Goal: Task Accomplishment & Management: Use online tool/utility

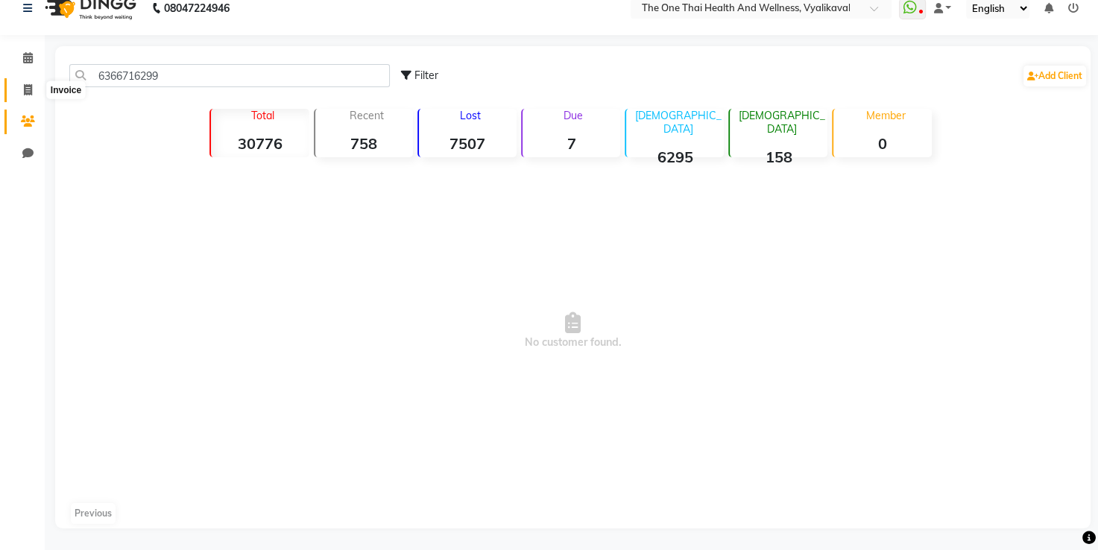
click at [32, 82] on span at bounding box center [28, 90] width 26 height 17
select select "service"
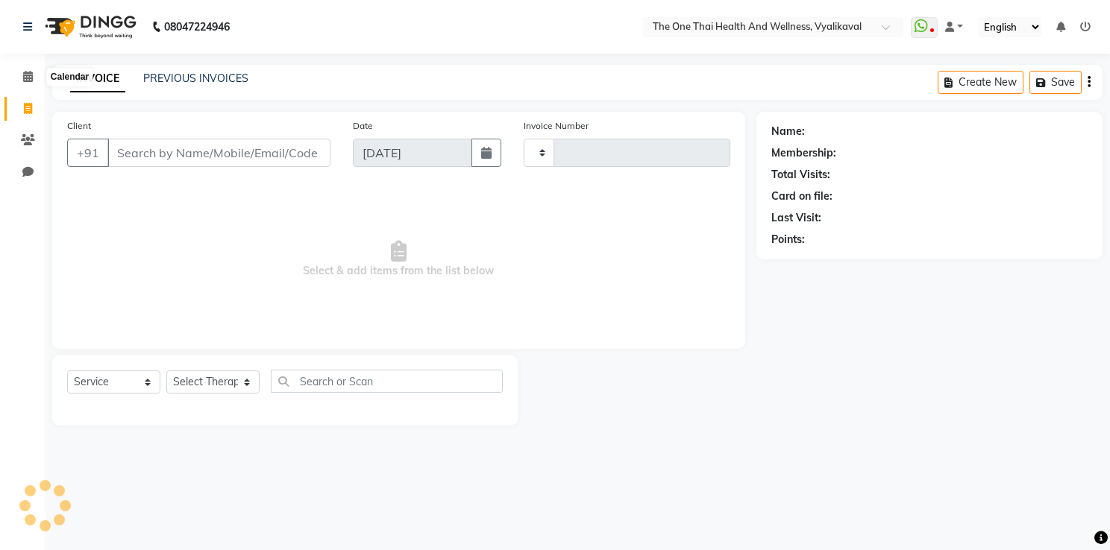
type input "2211"
select select "5972"
click at [28, 134] on icon at bounding box center [28, 139] width 14 height 11
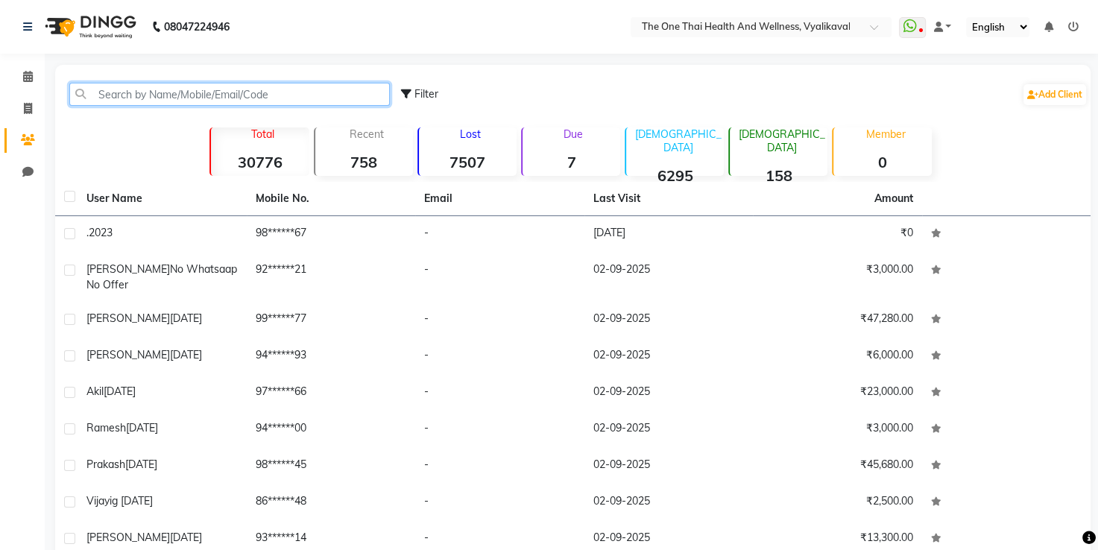
click at [114, 96] on input "text" at bounding box center [229, 94] width 321 height 23
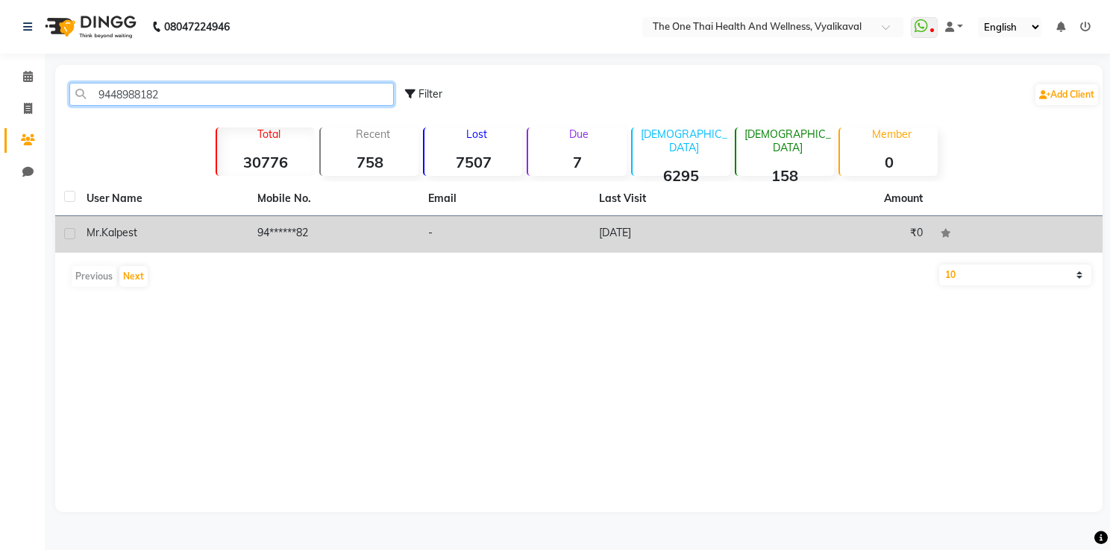
type input "9448988182"
click at [64, 232] on label at bounding box center [69, 233] width 11 height 11
click at [64, 232] on input "checkbox" at bounding box center [69, 235] width 10 height 10
checkbox input "true"
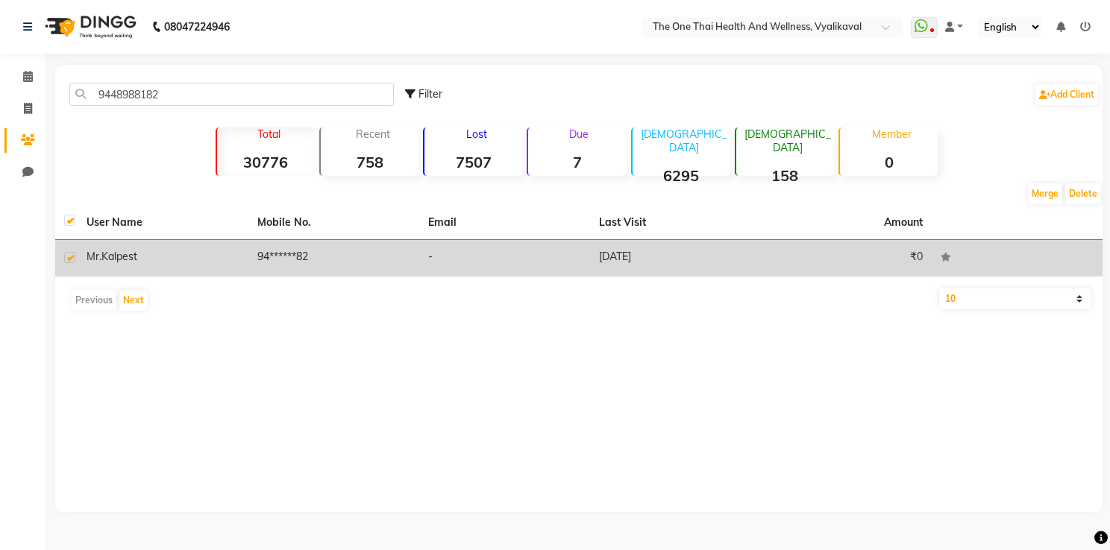
click at [101, 246] on td "Mr.Kalpest" at bounding box center [163, 258] width 171 height 37
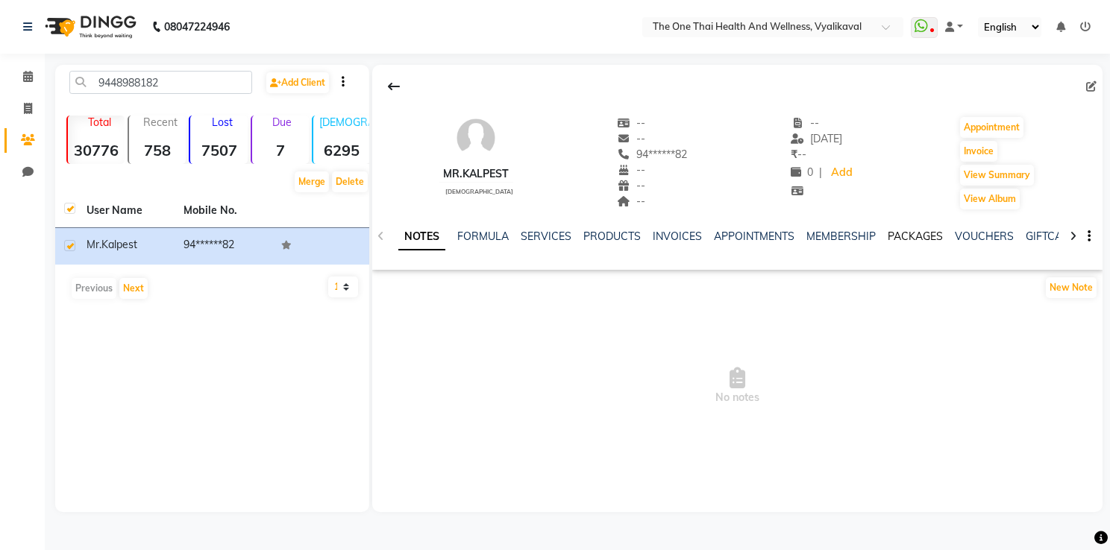
click at [913, 231] on link "PACKAGES" at bounding box center [914, 236] width 55 height 13
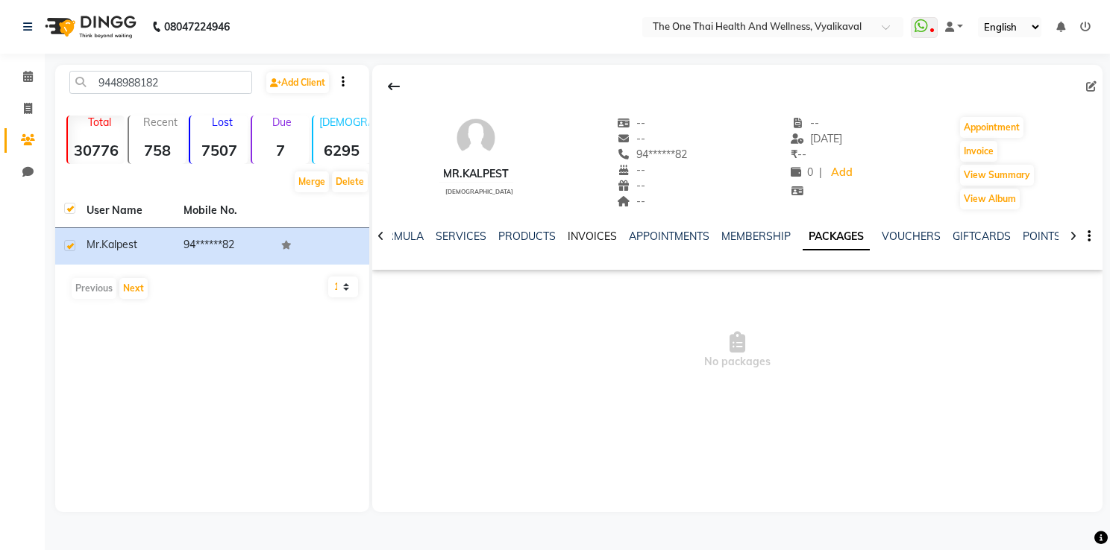
click at [582, 239] on link "INVOICES" at bounding box center [591, 236] width 49 height 13
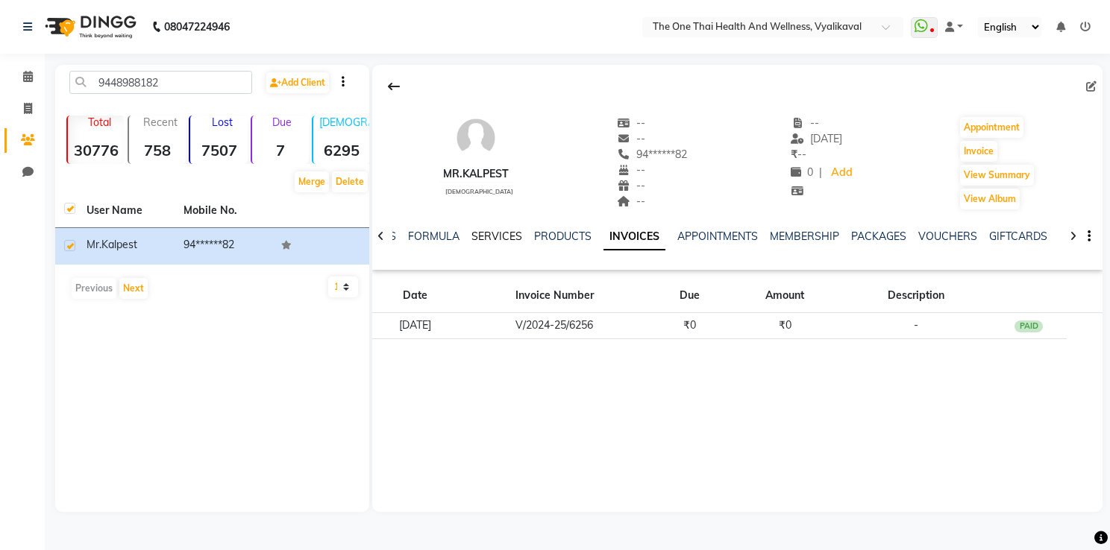
click at [495, 237] on link "SERVICES" at bounding box center [496, 236] width 51 height 13
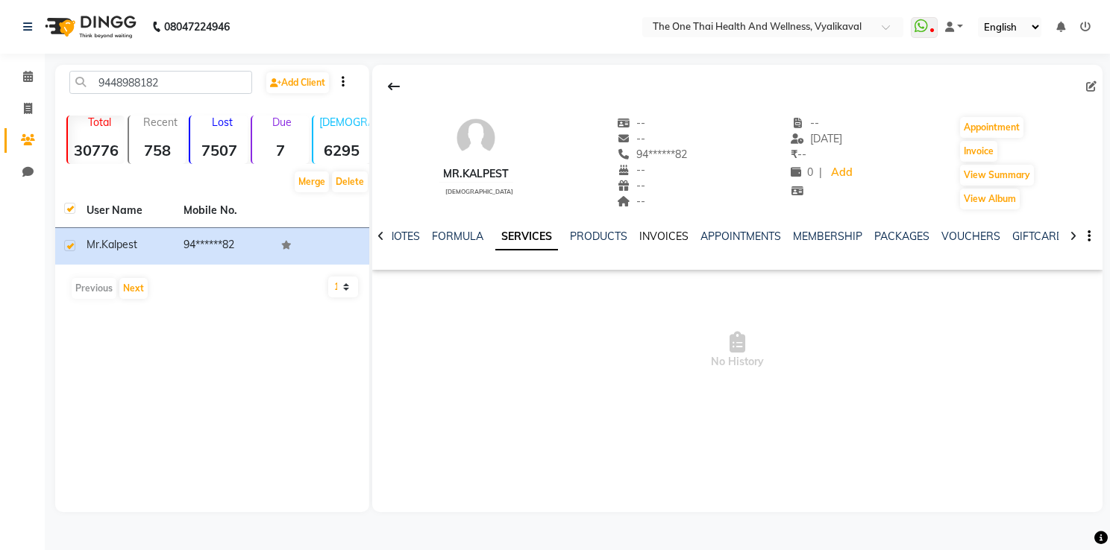
click at [669, 236] on link "INVOICES" at bounding box center [663, 236] width 49 height 13
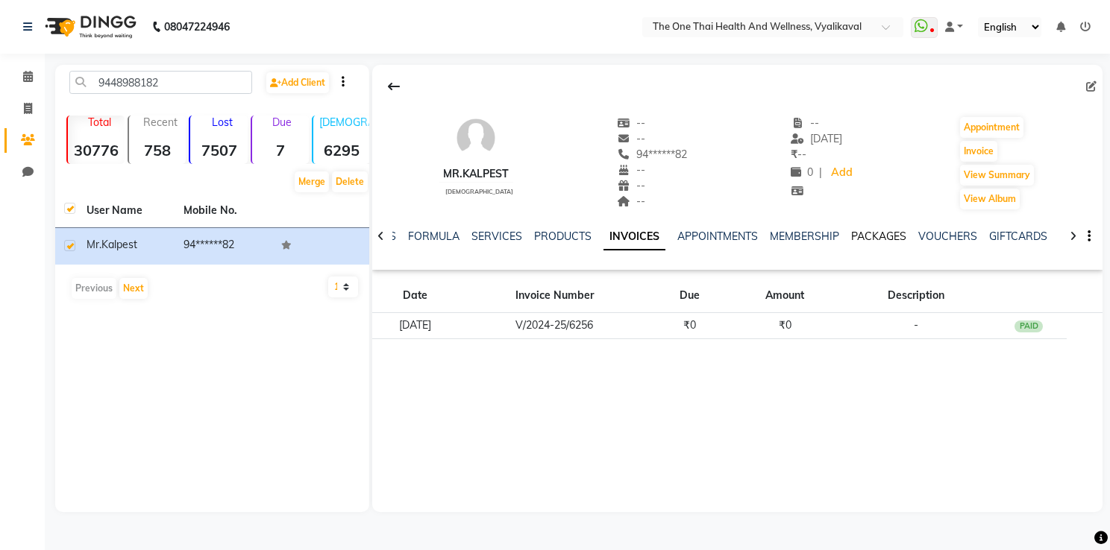
click at [865, 234] on link "PACKAGES" at bounding box center [878, 236] width 55 height 13
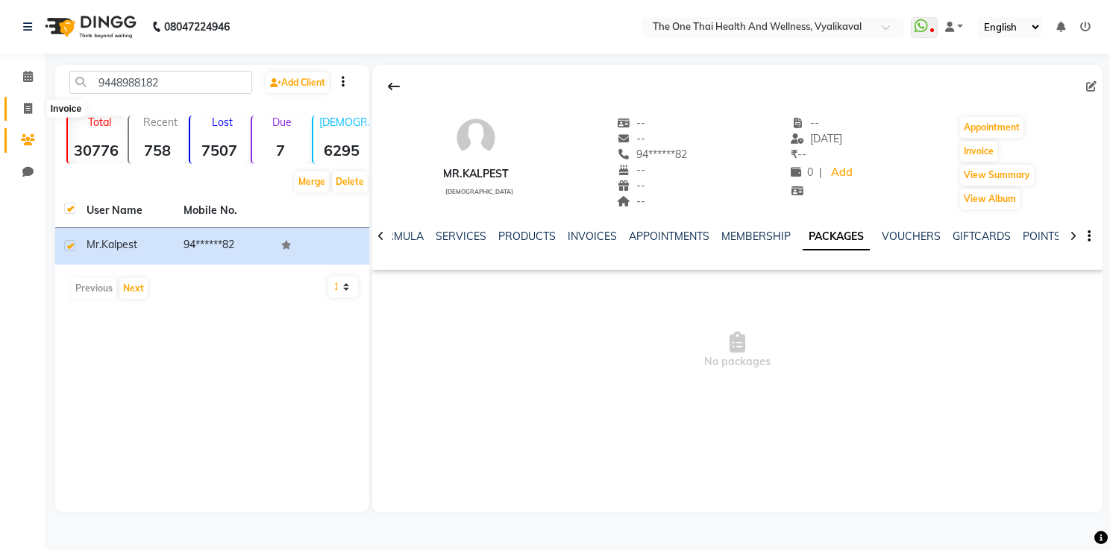
click at [22, 102] on span at bounding box center [28, 109] width 26 height 17
select select "service"
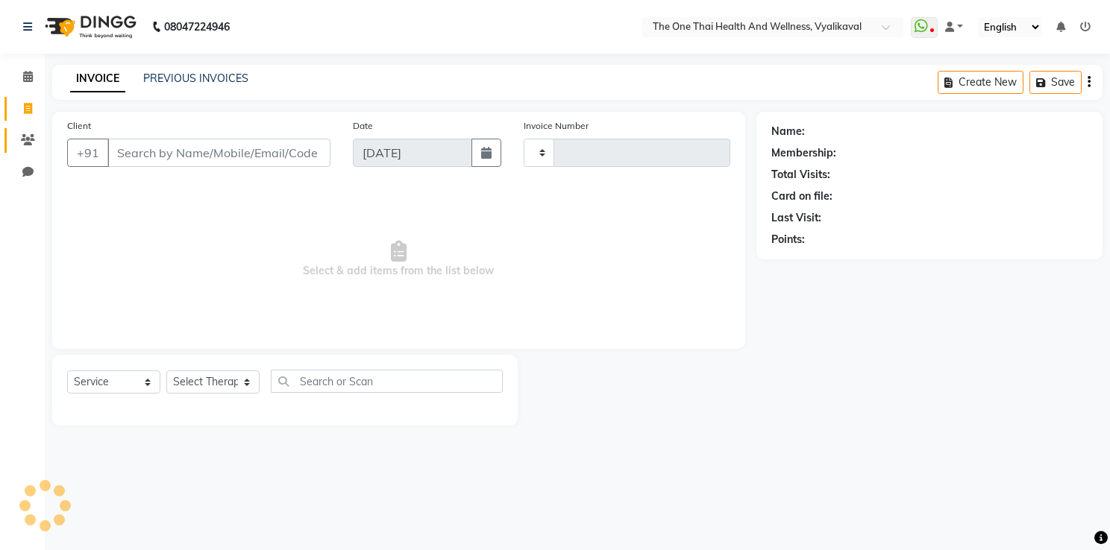
type input "2211"
select select "5972"
